Goal: Check status: Check status

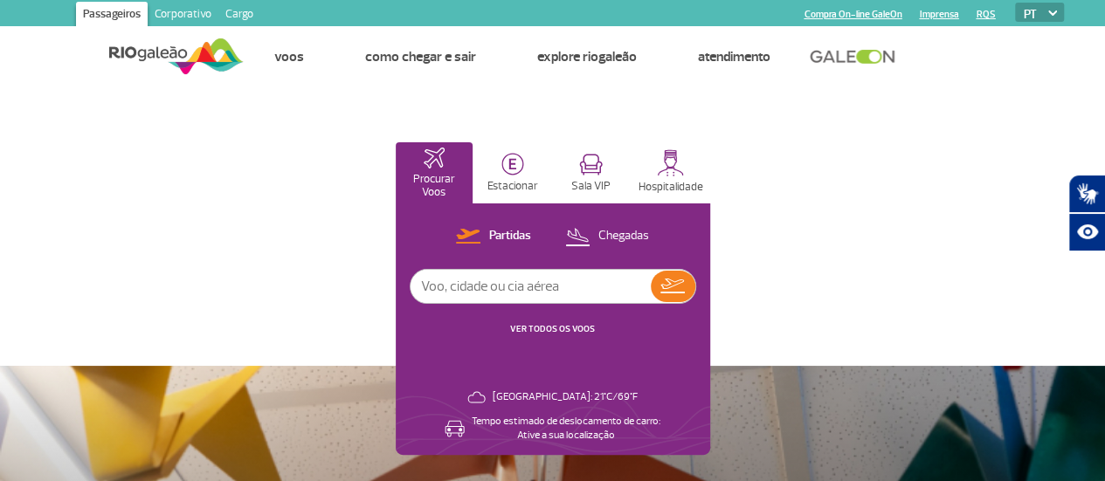
click at [651, 300] on input "text" at bounding box center [531, 286] width 240 height 33
type input "porto alegre azul"
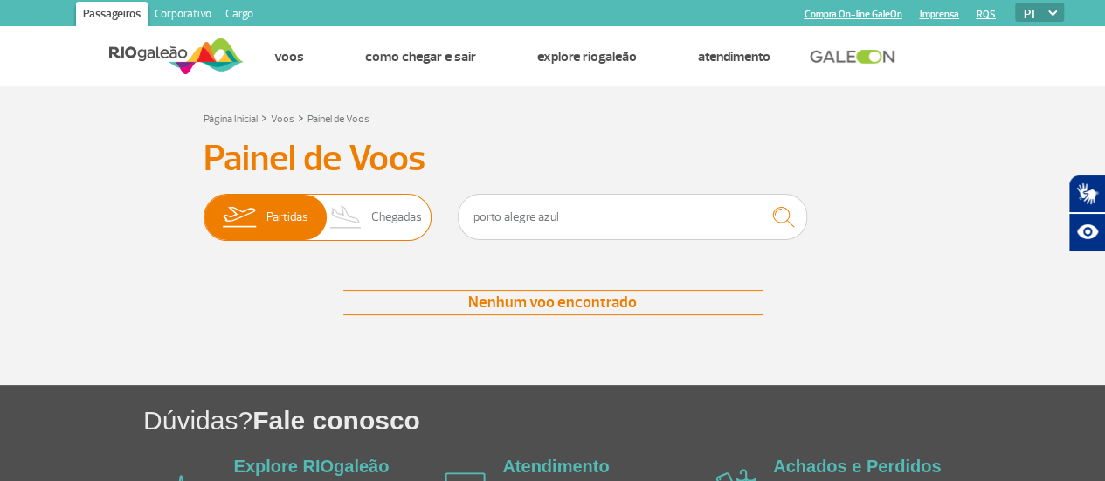
click at [295, 219] on span "Partidas" at bounding box center [287, 217] width 42 height 45
click at [204, 209] on input "Partidas Chegadas" at bounding box center [204, 209] width 0 height 0
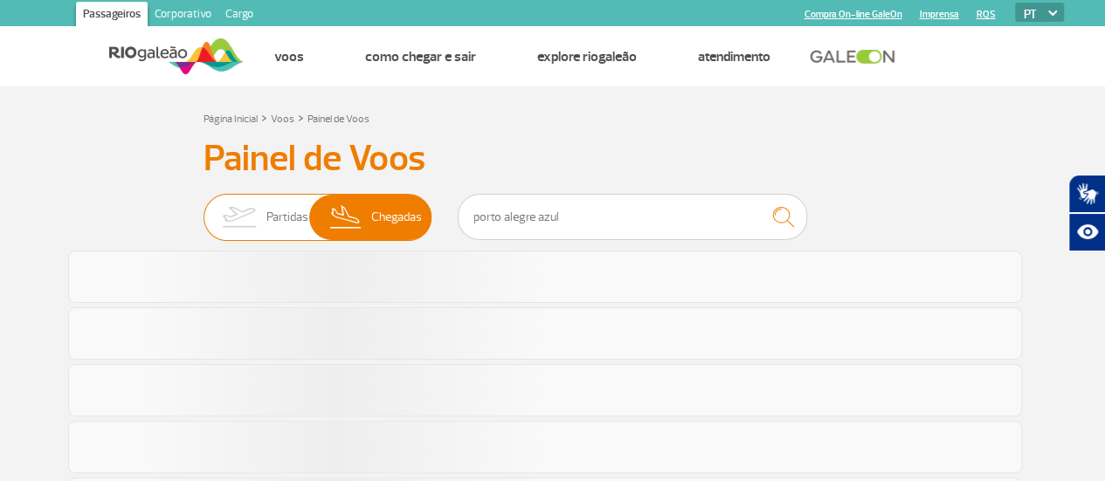
click at [295, 219] on span "Partidas" at bounding box center [287, 217] width 42 height 45
click at [204, 209] on input "Partidas Chegadas" at bounding box center [204, 209] width 0 height 0
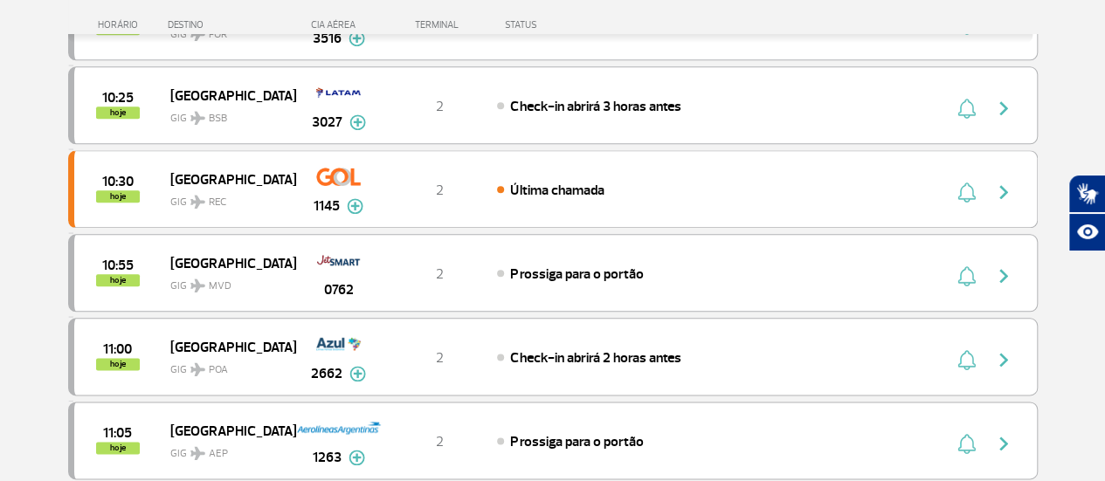
scroll to position [908, 0]
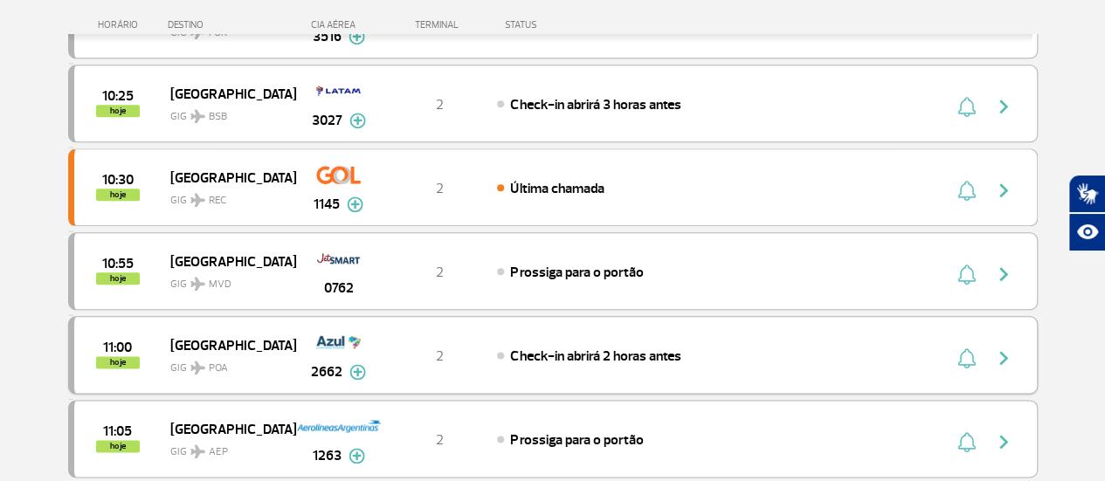
click at [999, 351] on img "button" at bounding box center [1003, 358] width 21 height 21
